Goal: Find specific page/section: Find specific page/section

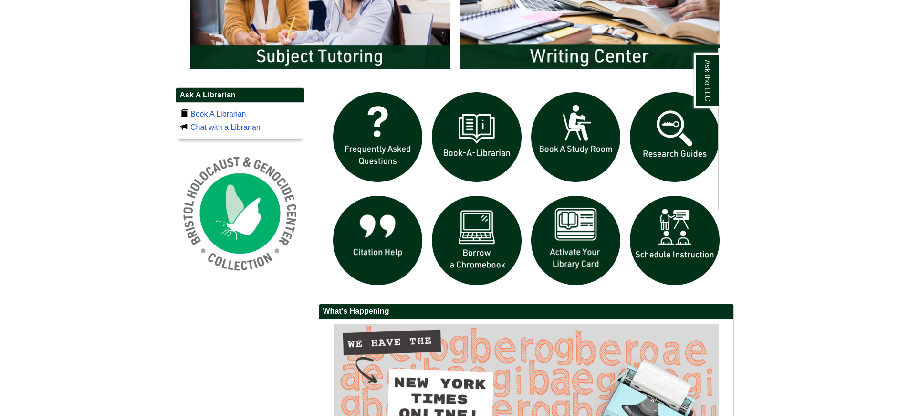
scroll to position [668, 0]
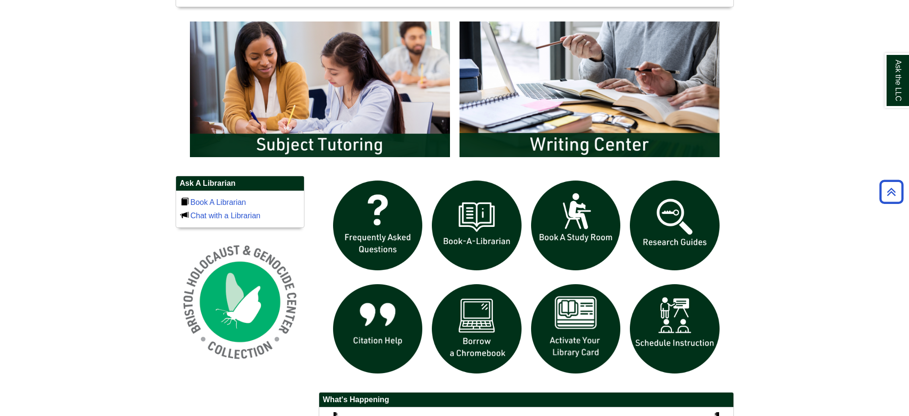
scroll to position [525, 0]
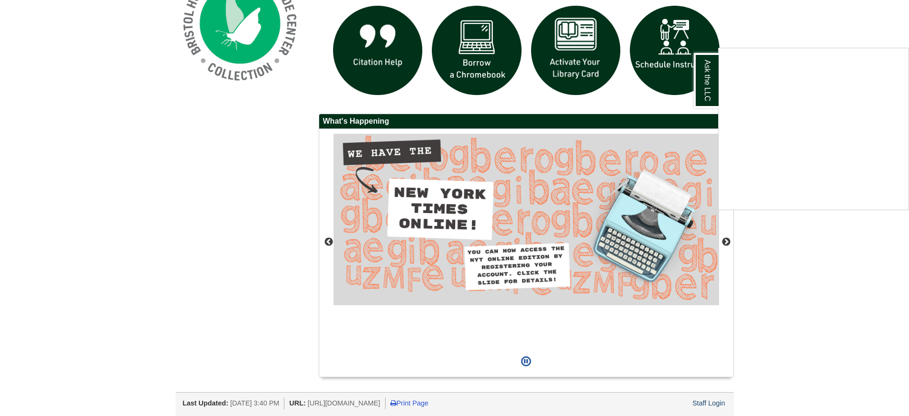
scroll to position [804, 0]
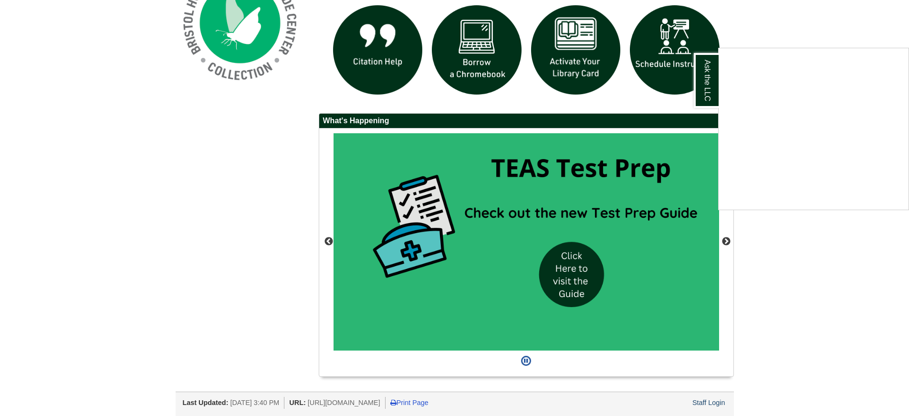
click at [574, 279] on div "Ask the LLC" at bounding box center [454, 208] width 909 height 416
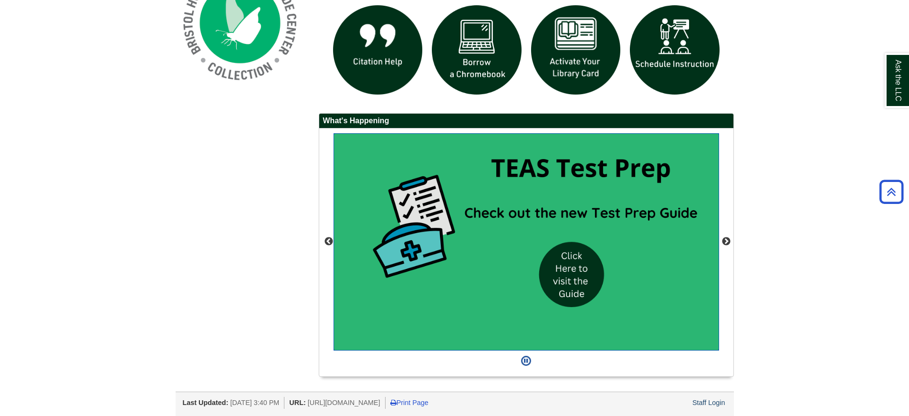
click at [574, 279] on img "slideshow" at bounding box center [527, 241] width 386 height 217
